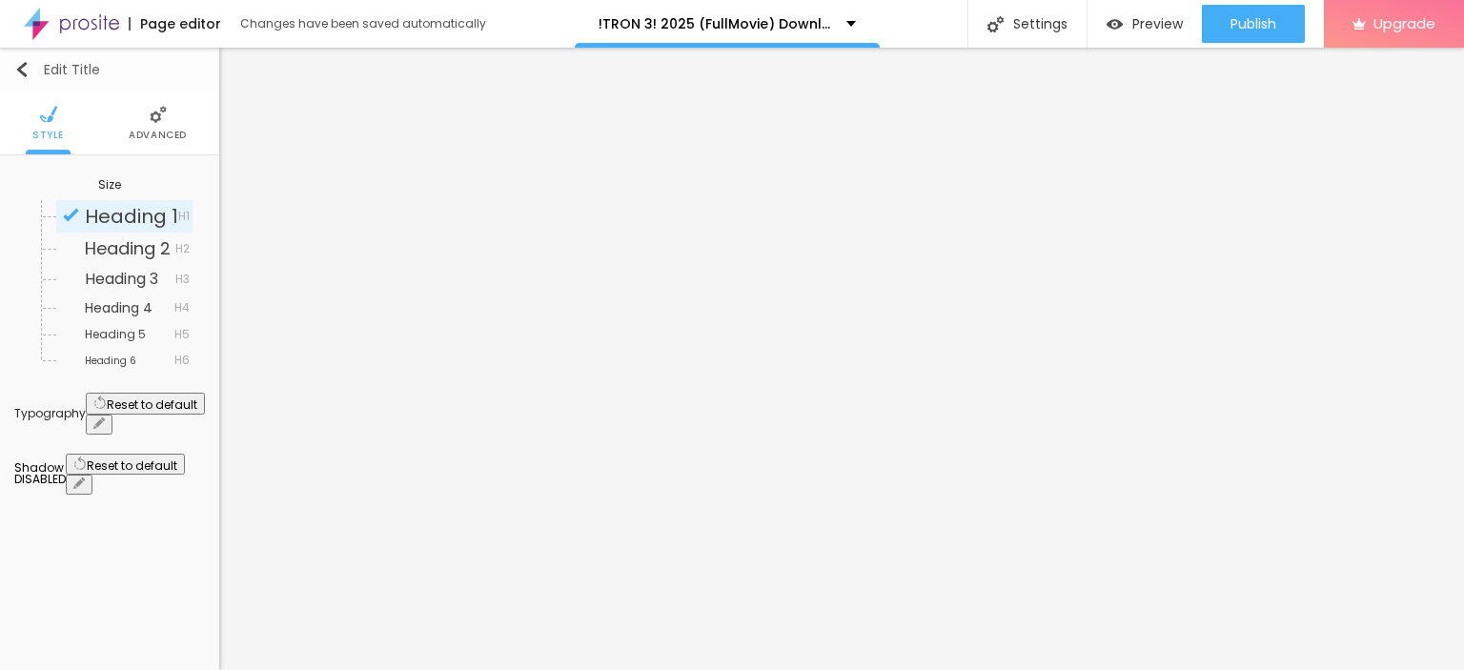
click at [29, 78] on button "Edit Title" at bounding box center [109, 70] width 219 height 44
click at [21, 60] on button "Edit Title" at bounding box center [109, 70] width 219 height 44
click at [20, 62] on img "button" at bounding box center [21, 69] width 15 height 15
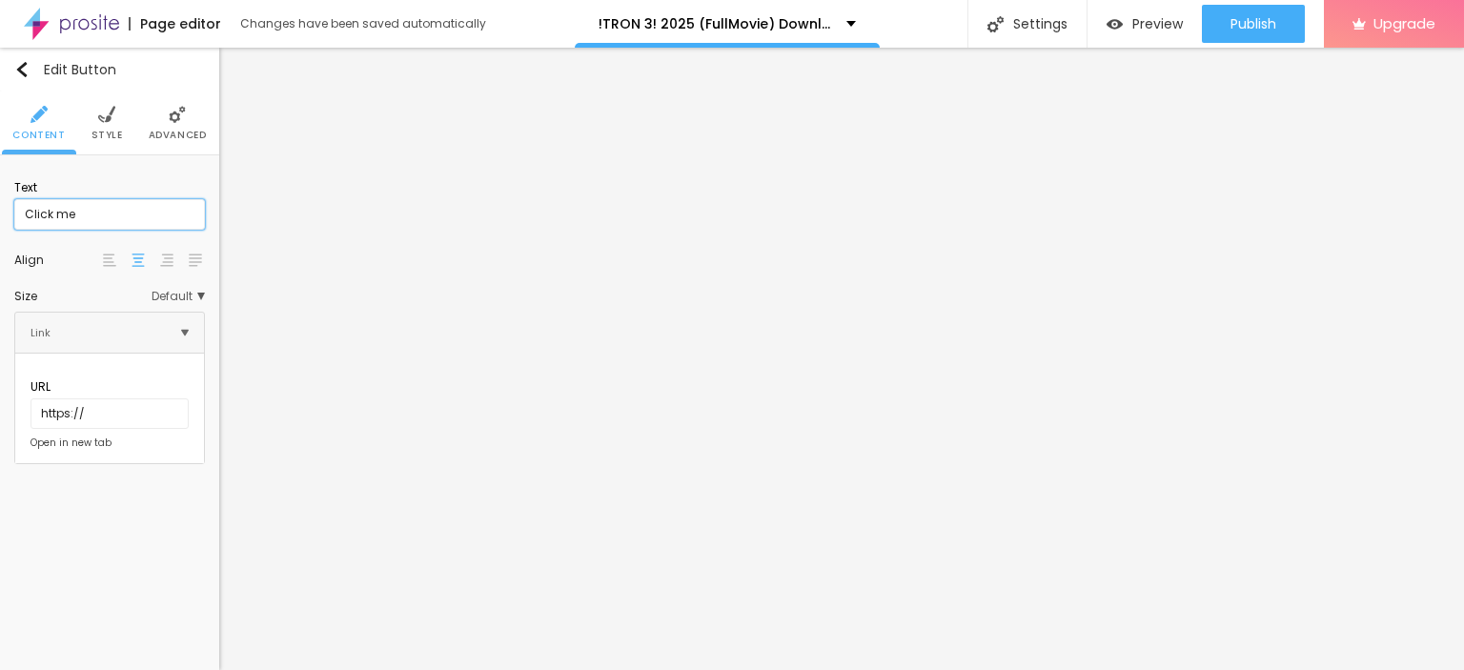
click at [82, 200] on input "Click me" at bounding box center [109, 214] width 191 height 31
paste input "LICK HERE ▶️ TRON 3 [2025] ]"
type input "CLICK HERE ▶️ TRON 3 [2025] ]"
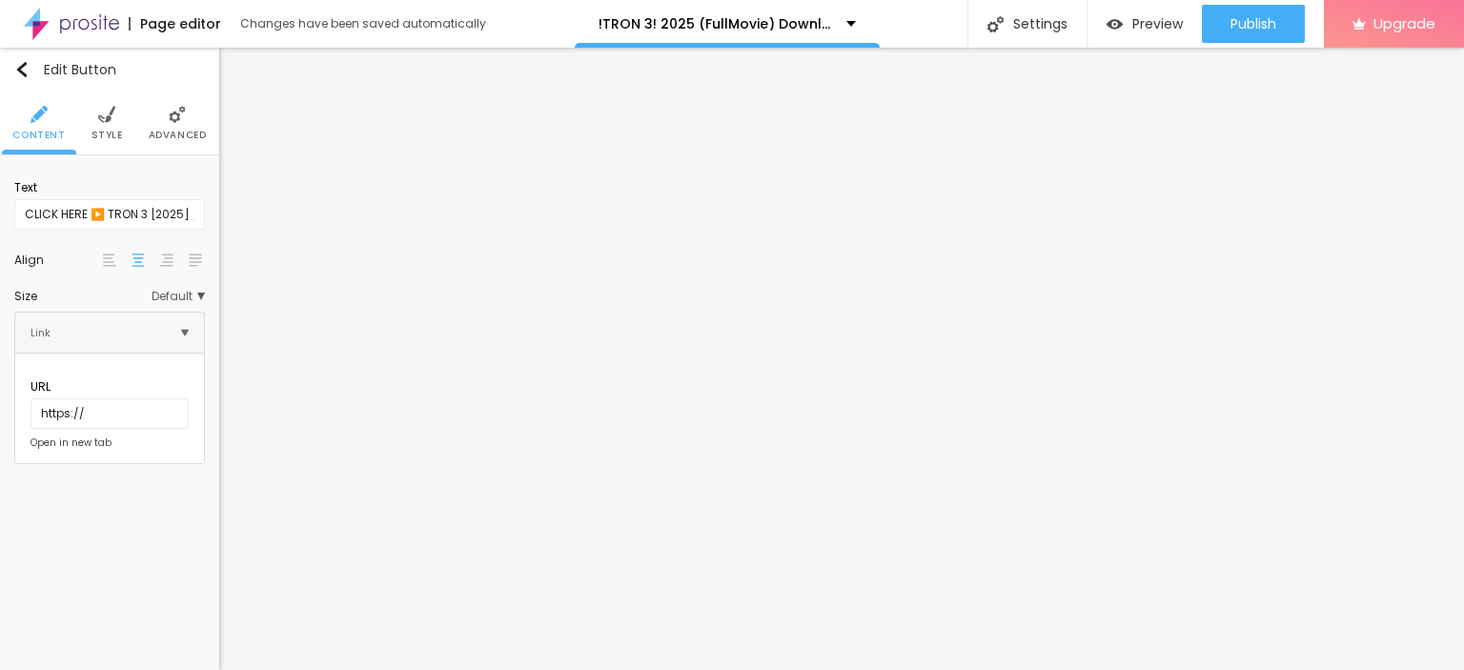
click at [103, 262] on img at bounding box center [109, 260] width 13 height 13
click at [84, 398] on input "https://" at bounding box center [110, 413] width 158 height 31
paste input "CLICK HERE ▶️ TRON 3 [2025] ]"
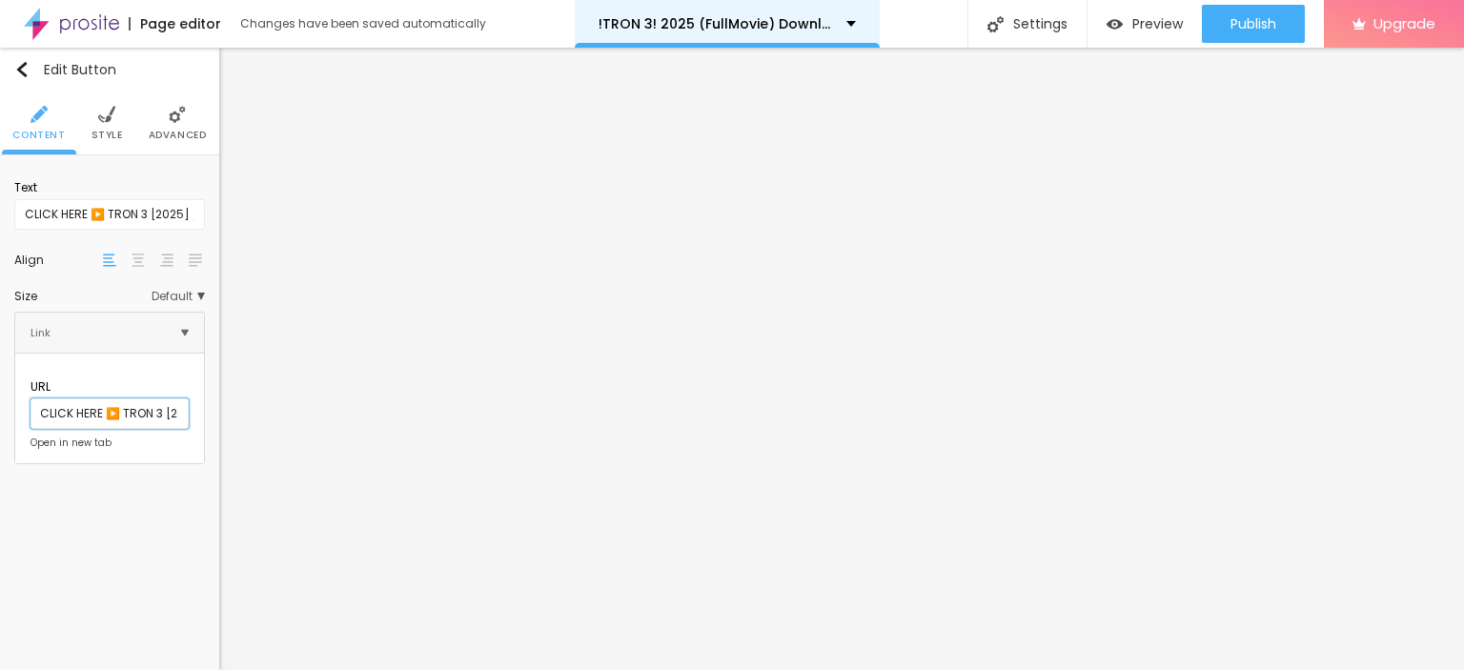
type input "CLICK HERE ▶️ TRON 3 [2025] ]"
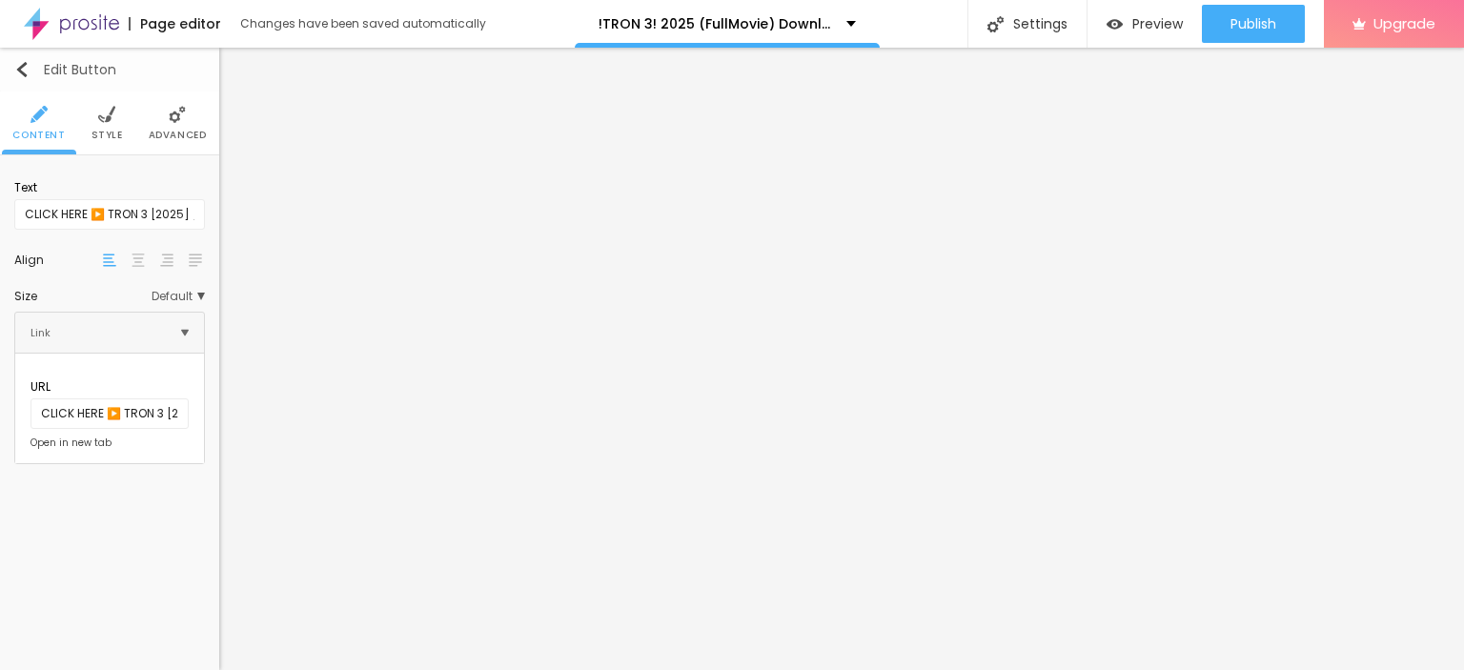
click at [15, 68] on img "button" at bounding box center [21, 69] width 15 height 15
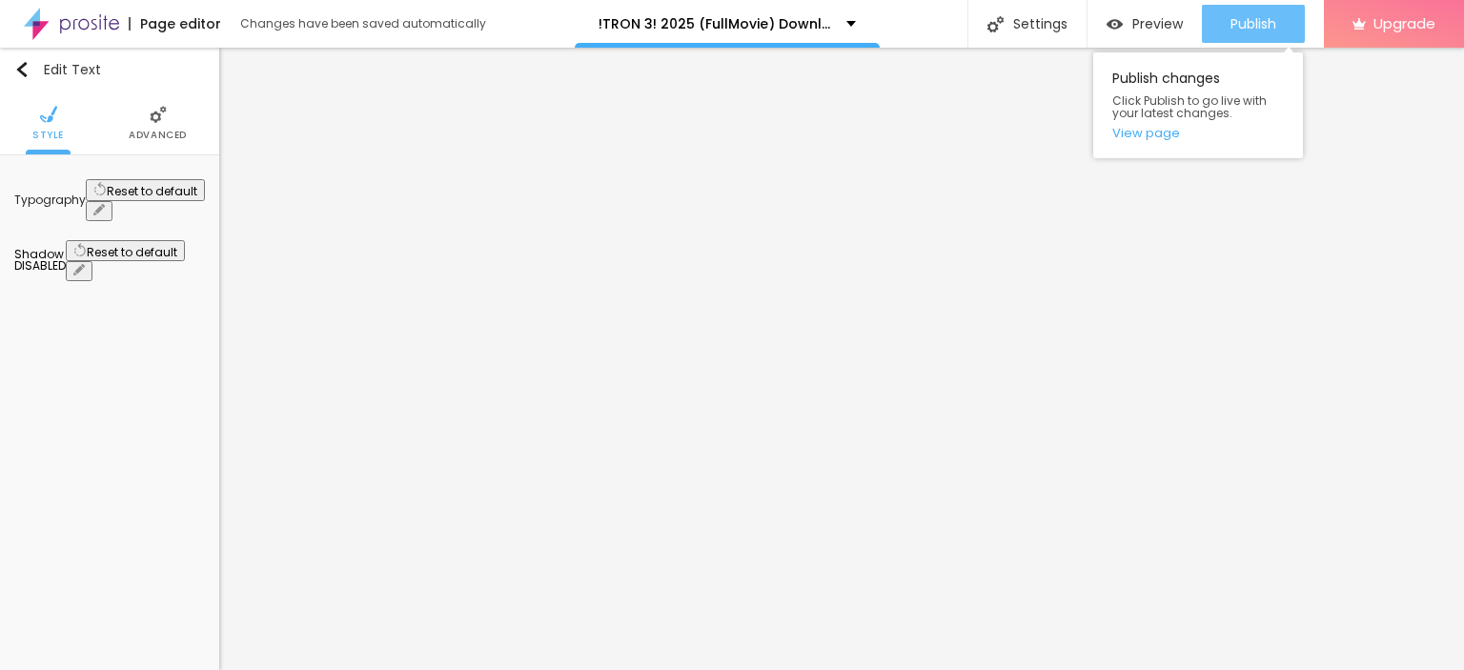
click at [1234, 16] on span "Publish" at bounding box center [1254, 23] width 46 height 15
click at [1151, 133] on link "View page" at bounding box center [1198, 133] width 172 height 12
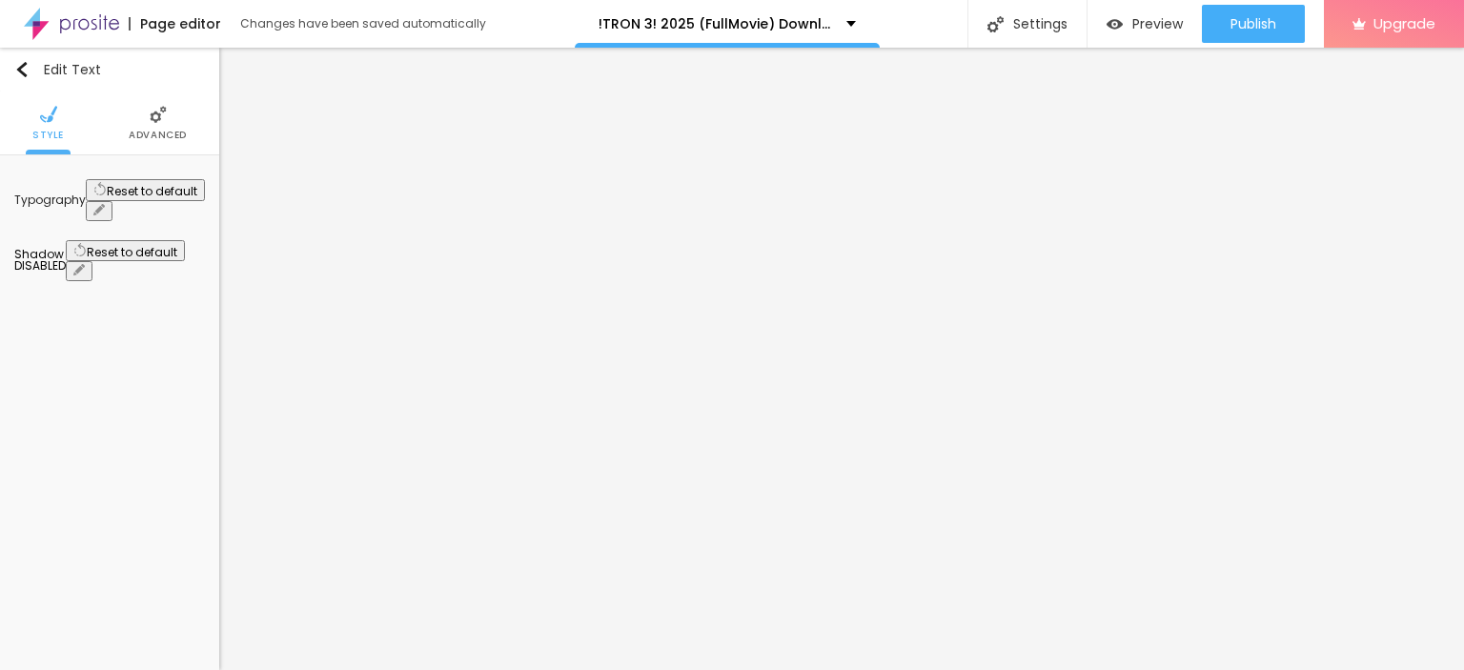
click at [84, 22] on img at bounding box center [71, 24] width 95 height 48
